Goal: Participate in discussion: Engage in conversation with other users on a specific topic

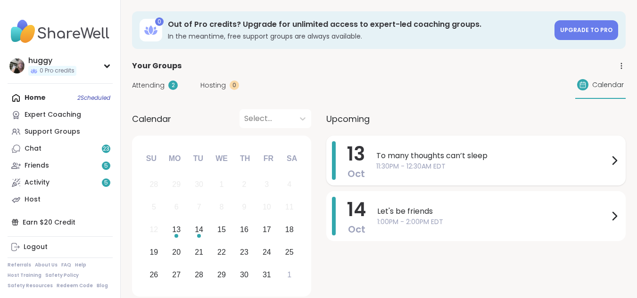
click at [346, 140] on div "[DATE] To many thoughts can’t sleep 11:30PM - 12:30AM EDT" at bounding box center [475, 161] width 299 height 50
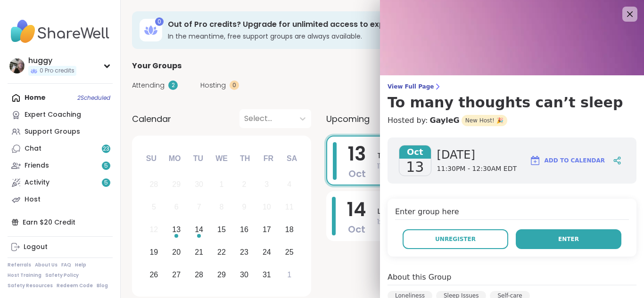
click at [541, 232] on button "Enter" at bounding box center [569, 240] width 106 height 20
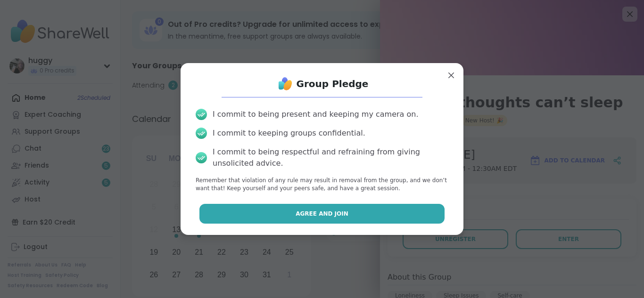
click at [369, 210] on button "Agree and Join" at bounding box center [322, 214] width 246 height 20
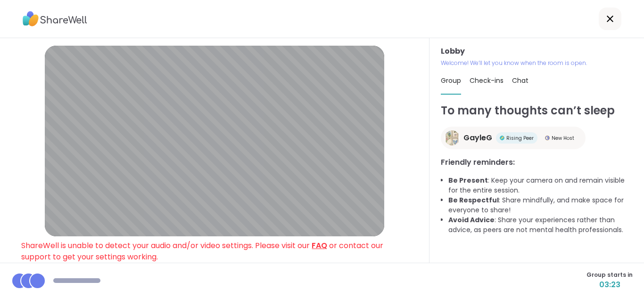
click at [319, 242] on link "FAQ" at bounding box center [320, 245] width 16 height 11
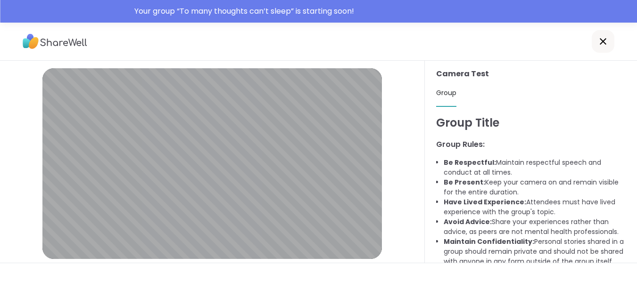
click at [596, 37] on div at bounding box center [603, 41] width 23 height 23
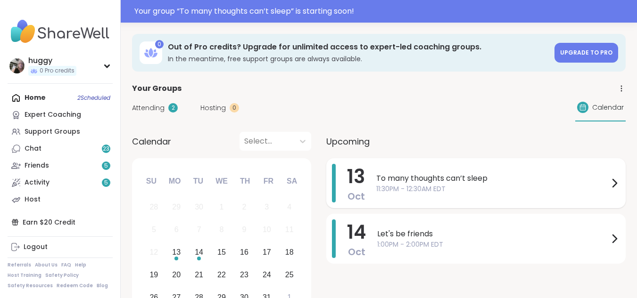
click at [446, 181] on span "To many thoughts can’t sleep" at bounding box center [492, 178] width 232 height 11
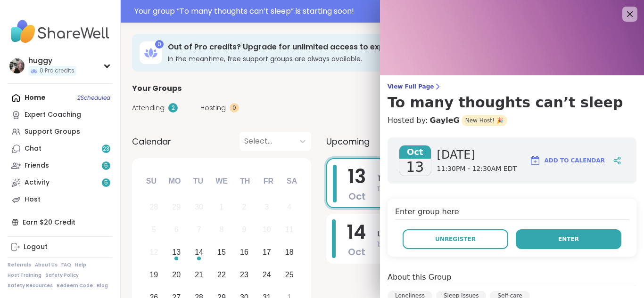
click at [532, 233] on button "Enter" at bounding box center [569, 240] width 106 height 20
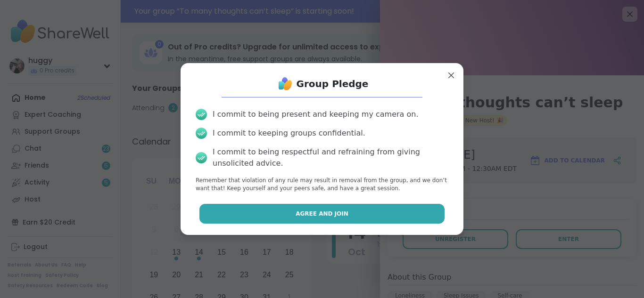
click at [387, 218] on button "Agree and Join" at bounding box center [322, 214] width 246 height 20
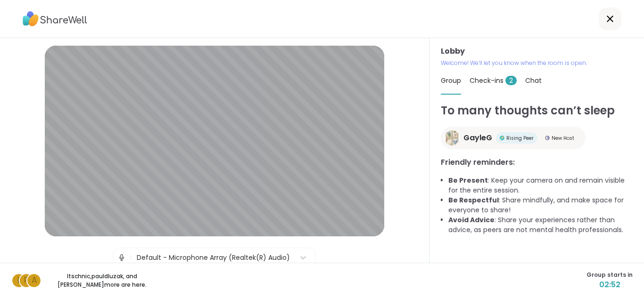
click at [473, 76] on span "Check-ins 2" at bounding box center [493, 80] width 47 height 9
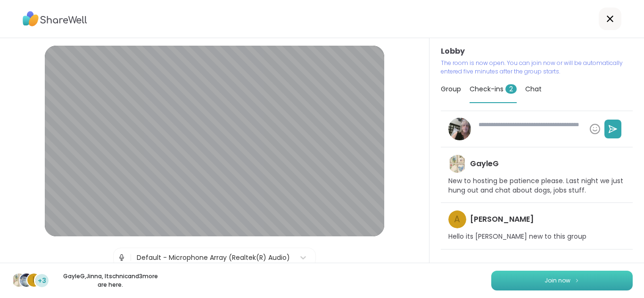
click at [545, 278] on span "Join now" at bounding box center [558, 281] width 26 height 8
type textarea "*"
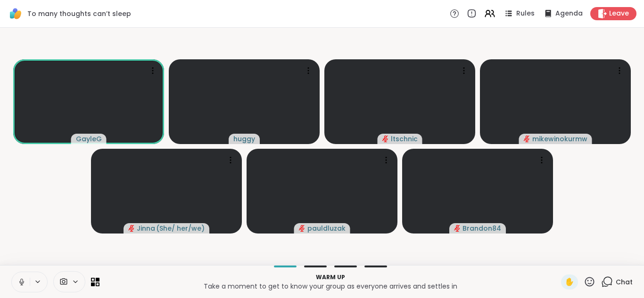
click at [24, 280] on icon at bounding box center [21, 282] width 8 height 8
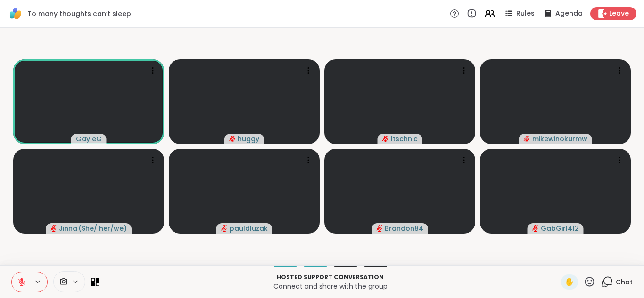
click at [19, 281] on icon at bounding box center [21, 282] width 8 height 8
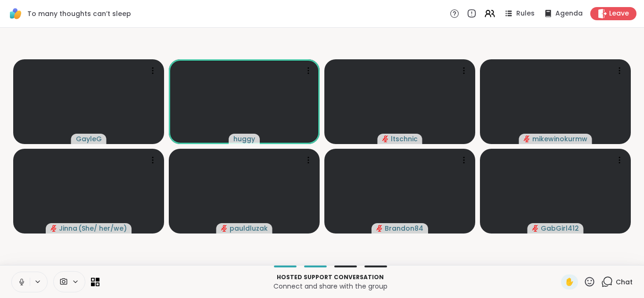
click at [21, 279] on icon at bounding box center [21, 282] width 8 height 8
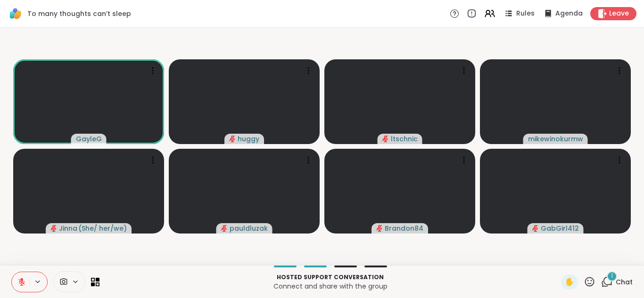
click at [19, 281] on icon at bounding box center [21, 282] width 8 height 8
click at [19, 280] on icon at bounding box center [21, 282] width 8 height 8
click at [23, 284] on icon at bounding box center [21, 282] width 7 height 7
click at [21, 283] on icon at bounding box center [21, 282] width 8 height 8
click at [19, 279] on icon at bounding box center [21, 282] width 8 height 8
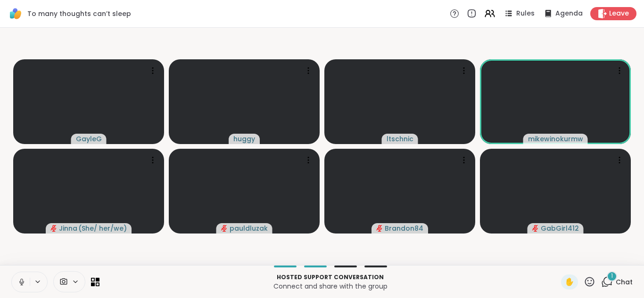
click at [19, 279] on icon at bounding box center [21, 282] width 8 height 8
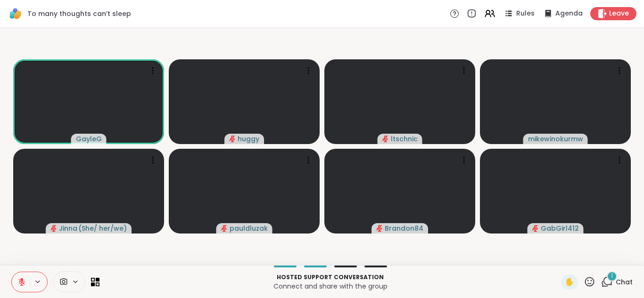
click at [22, 280] on icon at bounding box center [21, 280] width 3 height 4
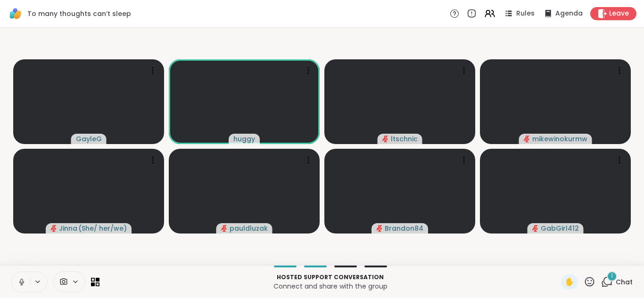
click at [22, 280] on icon at bounding box center [21, 282] width 8 height 8
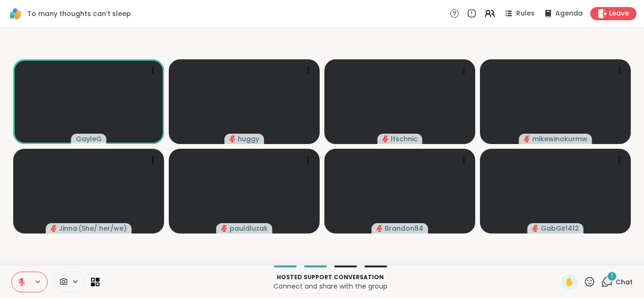
click at [19, 278] on icon at bounding box center [21, 282] width 8 height 8
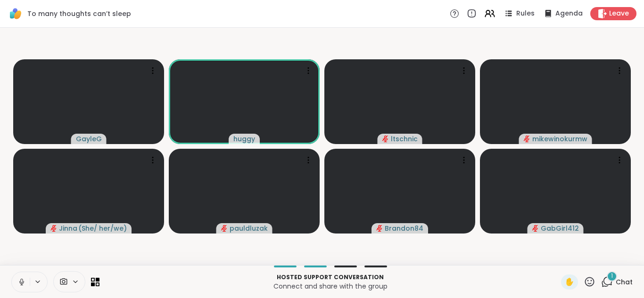
click at [18, 281] on icon at bounding box center [21, 282] width 8 height 8
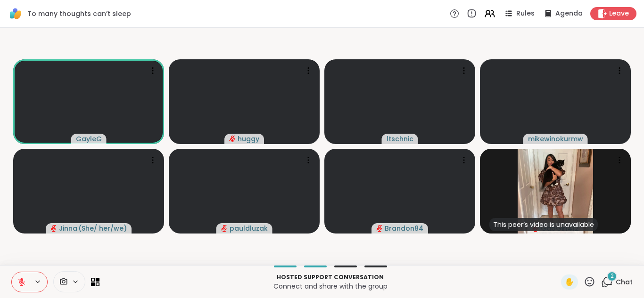
click at [601, 281] on icon at bounding box center [607, 282] width 12 height 12
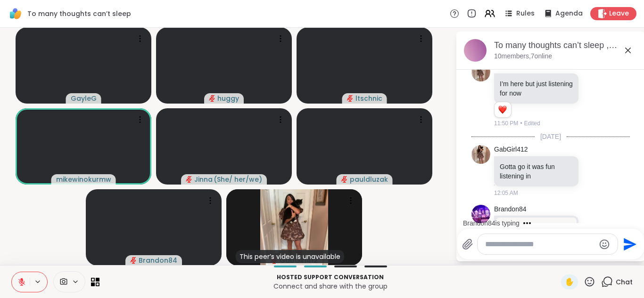
scroll to position [91, 0]
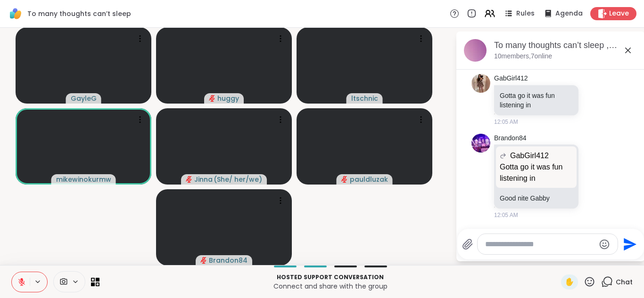
click at [21, 279] on icon at bounding box center [21, 280] width 3 height 4
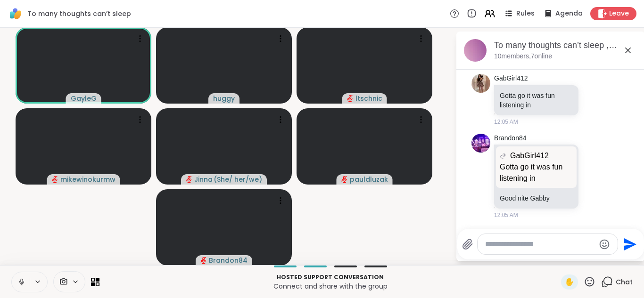
click at [22, 280] on icon at bounding box center [21, 282] width 8 height 8
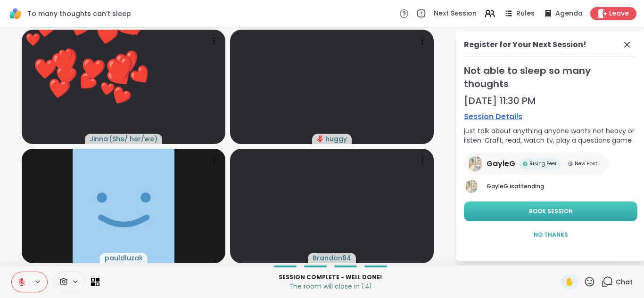
click at [595, 202] on button "Book Session" at bounding box center [550, 212] width 173 height 20
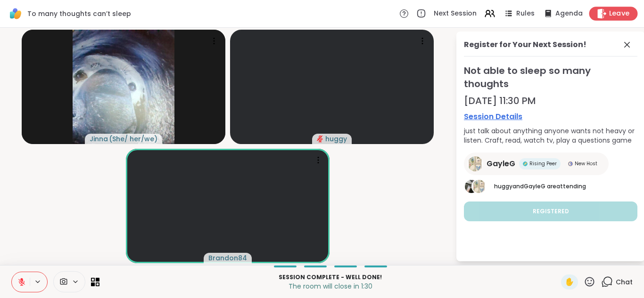
click at [612, 17] on span "Leave" at bounding box center [619, 14] width 21 height 10
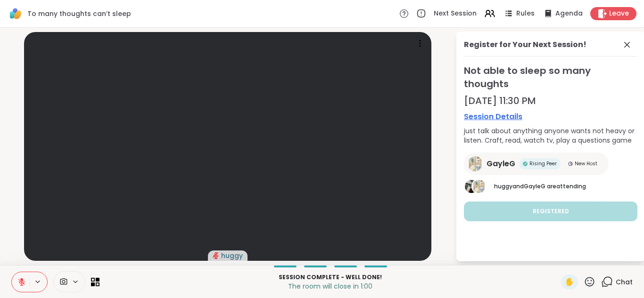
drag, startPoint x: 637, startPoint y: 123, endPoint x: 595, endPoint y: 212, distance: 98.5
click at [368, 72] on video at bounding box center [227, 146] width 407 height 229
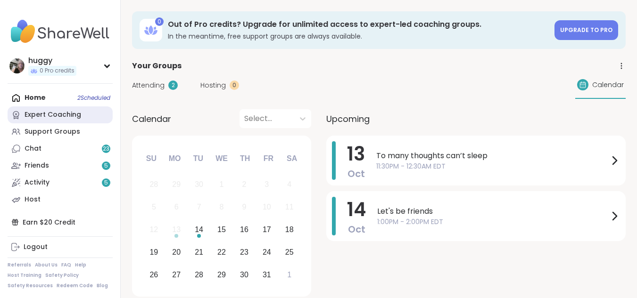
click at [83, 118] on link "Expert Coaching" at bounding box center [60, 115] width 105 height 17
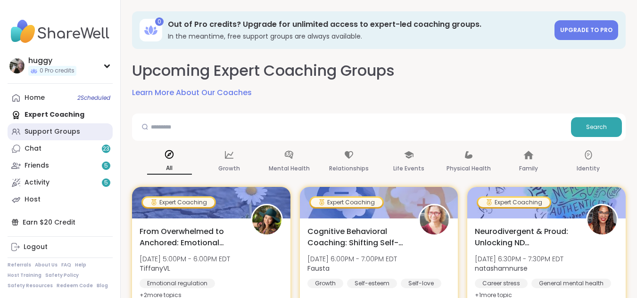
click at [49, 136] on div "Support Groups" at bounding box center [53, 131] width 56 height 9
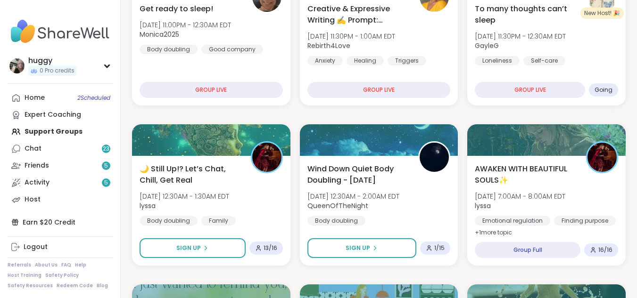
scroll to position [170, 0]
